Goal: Answer question/provide support: Answer question/provide support

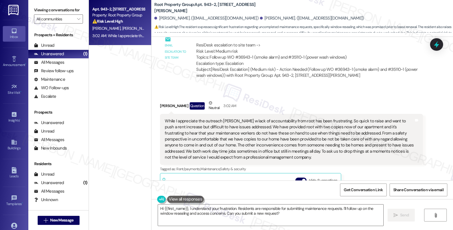
scroll to position [583, 0]
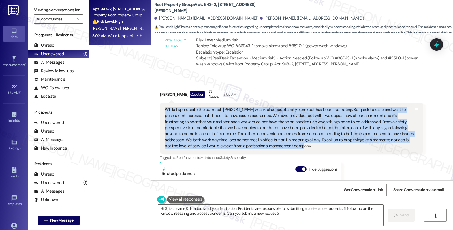
drag, startPoint x: 246, startPoint y: 146, endPoint x: 156, endPoint y: 105, distance: 98.9
click at [156, 105] on div "Received via SMS [PERSON_NAME] Question Neutral 3:02 AM While I appreciate the …" at bounding box center [291, 179] width 271 height 191
copy div "While I appreciate the outreach [PERSON_NAME] w lack of accountability from roo…"
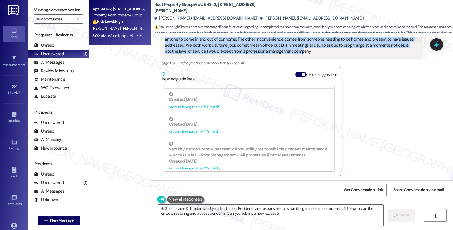
scroll to position [441, 0]
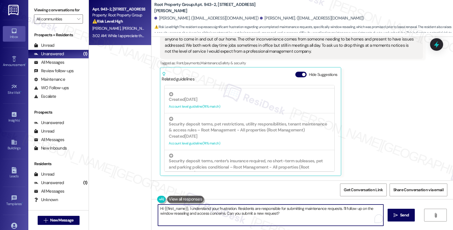
drag, startPoint x: 282, startPoint y: 215, endPoint x: 139, endPoint y: 201, distance: 143.8
click at [139, 201] on div "Apt. 943-2, [STREET_ADDRESS][PERSON_NAME] Property: Root Property Group ⚠️ Risk…" at bounding box center [271, 115] width 364 height 230
paste textarea "thank you for sharing your concerns. I'm really sorry to hear how frustrating t…"
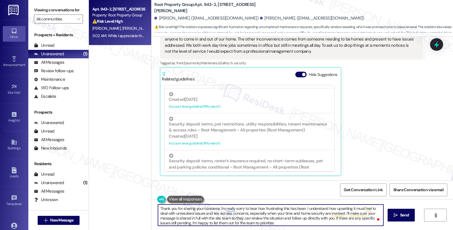
click at [342, 212] on textarea "Thank you for sharing your concerns. I'm really sorry to hear how frustrating t…" at bounding box center [271, 215] width 226 height 21
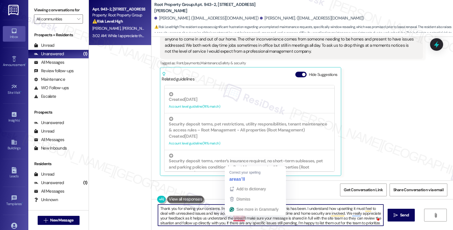
click at [238, 219] on textarea "Thank you for sharing your concerns. I'm really sorry to hear how frustrating t…" at bounding box center [271, 215] width 226 height 21
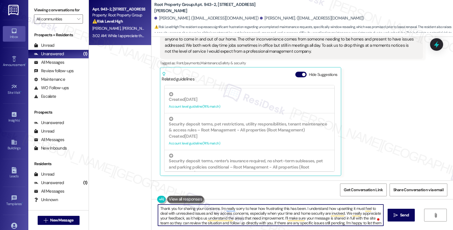
click at [280, 218] on textarea "Thank you for sharing your concerns. I'm really sorry to hear how frustrating t…" at bounding box center [271, 215] width 226 height 21
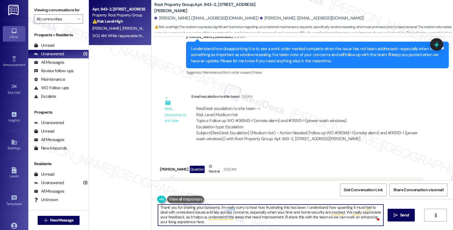
scroll to position [489, 0]
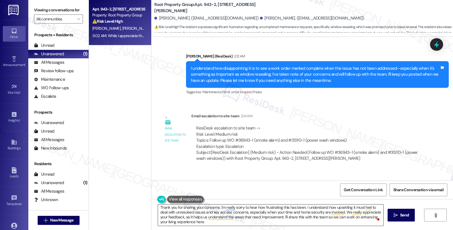
click at [224, 220] on textarea "Thank you for sharing your concerns. I'm really sorry to hear how frustrating t…" at bounding box center [271, 215] width 226 height 21
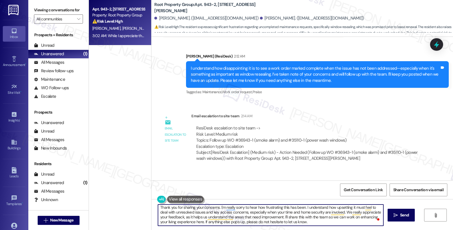
click at [313, 224] on textarea "Thank you for sharing your concerns. I'm really sorry to hear how frustrating t…" at bounding box center [271, 215] width 226 height 21
type textarea "Thank you for sharing your concerns. I'm really sorry to hear how frustrating t…"
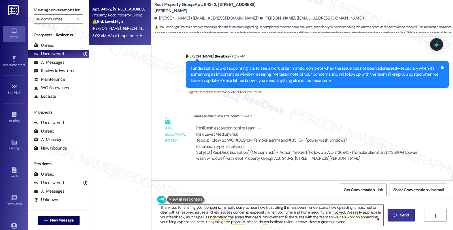
click at [397, 214] on span " Send" at bounding box center [402, 215] width 18 height 6
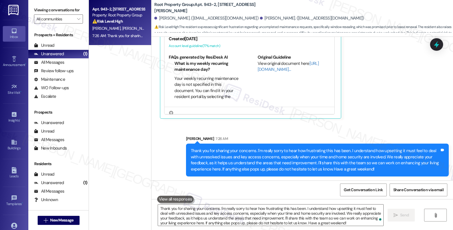
scroll to position [735, 0]
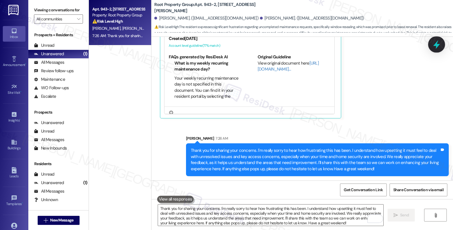
click at [437, 50] on div at bounding box center [436, 44] width 17 height 16
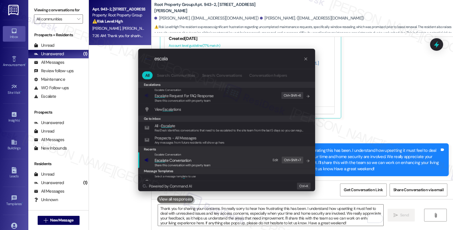
type input "escala"
drag, startPoint x: 174, startPoint y: 161, endPoint x: 174, endPoint y: 148, distance: 13.9
click at [174, 161] on span "Escala te Conversation" at bounding box center [173, 160] width 37 height 5
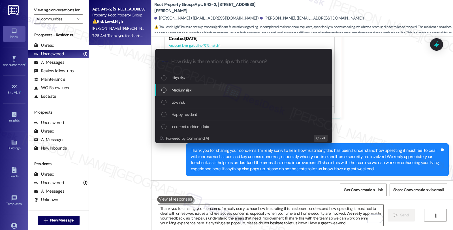
click at [175, 92] on span "Medium risk" at bounding box center [182, 90] width 20 height 6
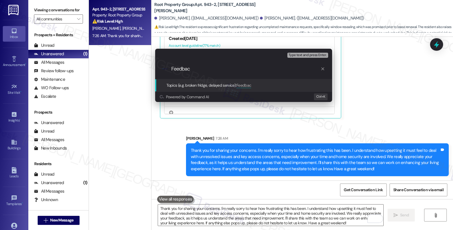
type input "Feedback"
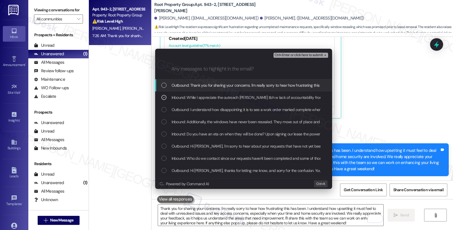
click at [303, 54] on span "Ctrl+Enter or click here to submit" at bounding box center [299, 55] width 48 height 4
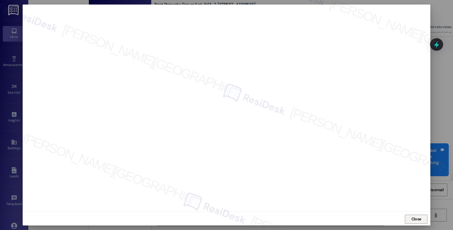
click at [414, 221] on span "Close" at bounding box center [417, 219] width 10 height 6
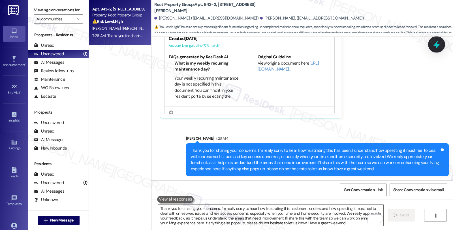
click at [436, 48] on icon at bounding box center [437, 45] width 10 height 10
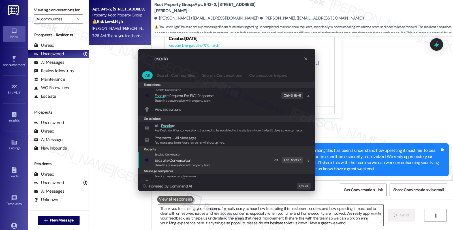
type input "escala"
click at [189, 159] on span "Escala te Conversation" at bounding box center [173, 160] width 37 height 5
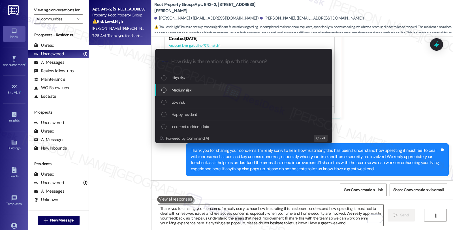
click at [182, 92] on span "Medium risk" at bounding box center [182, 90] width 20 height 6
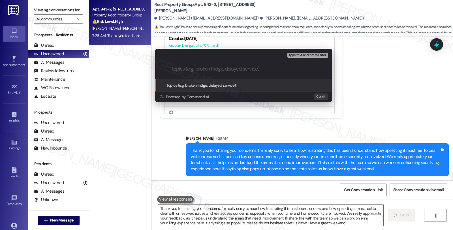
click at [437, 42] on div "Escalate Conversation Medium risk Topics (e.g. broken fridge, delayed service) …" at bounding box center [226, 115] width 453 height 230
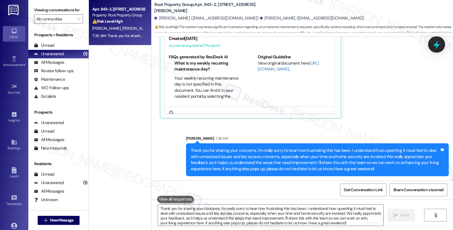
click at [441, 47] on icon at bounding box center [437, 45] width 10 height 10
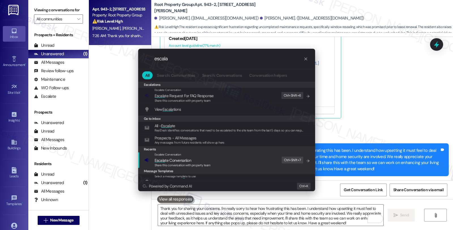
type input "escala"
drag, startPoint x: 177, startPoint y: 159, endPoint x: 175, endPoint y: 141, distance: 18.3
click at [178, 159] on span "Escala te Conversation" at bounding box center [173, 160] width 37 height 5
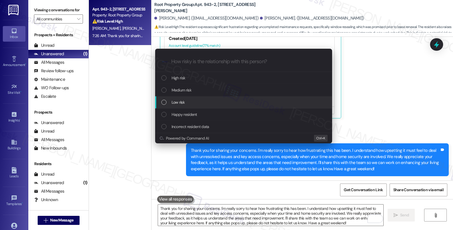
click at [173, 102] on span "Low risk" at bounding box center [178, 102] width 13 height 6
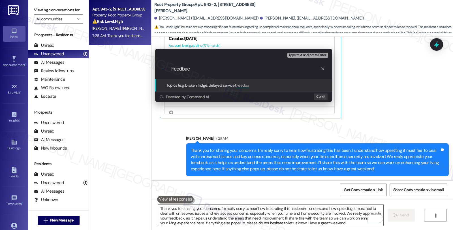
type input "Feedback"
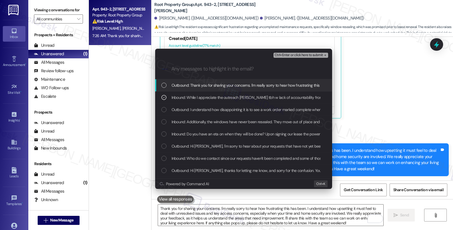
click at [299, 57] on span "Ctrl+Enter or click here to submit" at bounding box center [299, 55] width 48 height 4
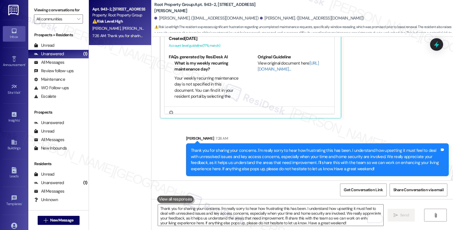
scroll to position [0, 0]
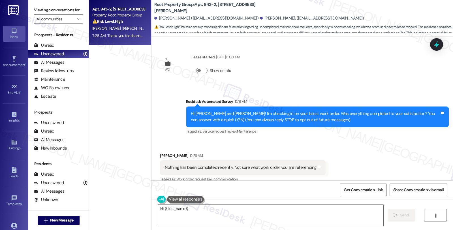
type textarea "Hi {{first_name}},"
